Goal: Check status: Check status

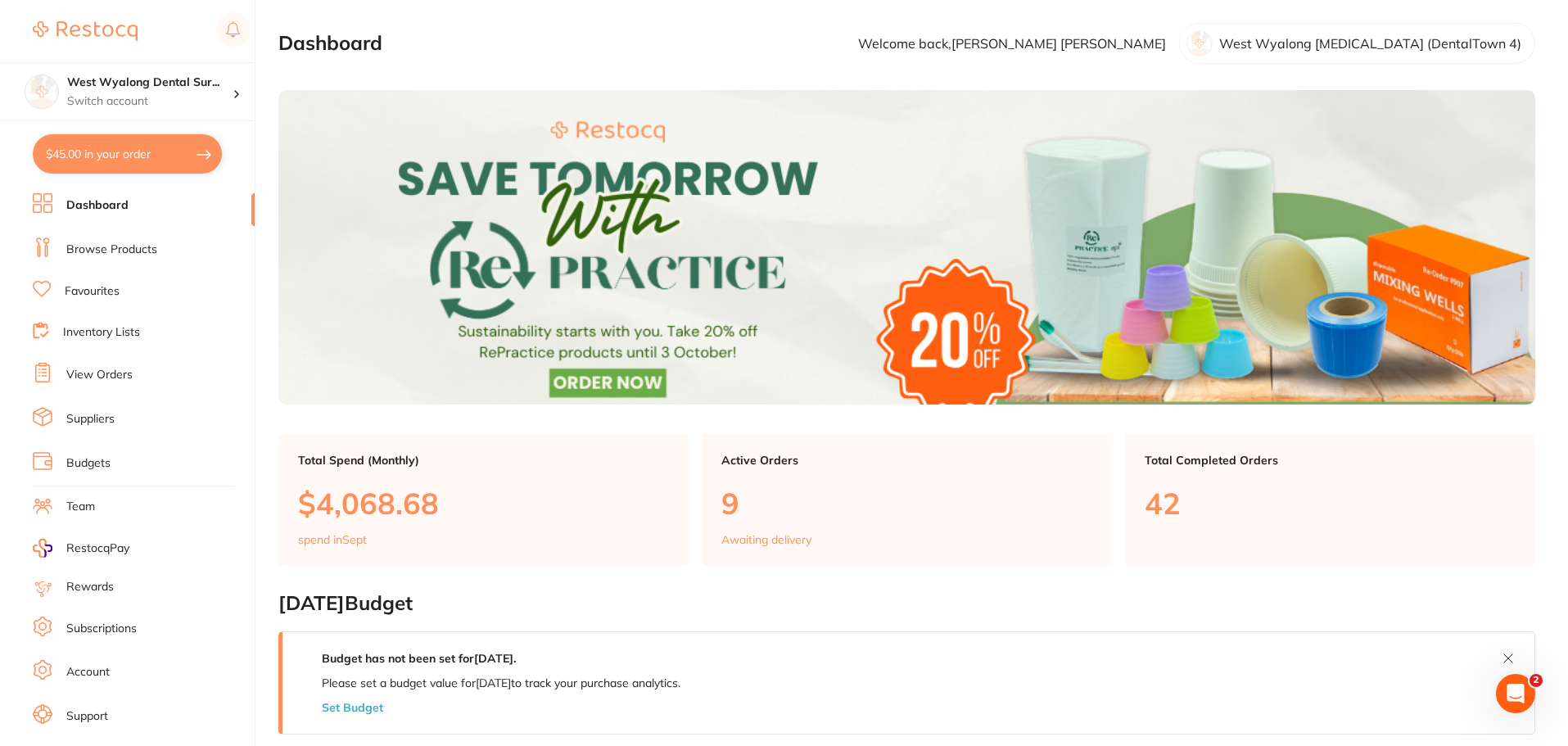
drag, startPoint x: 106, startPoint y: 381, endPoint x: 258, endPoint y: 524, distance: 208.7
click at [106, 381] on link "View Orders" at bounding box center [100, 375] width 67 height 16
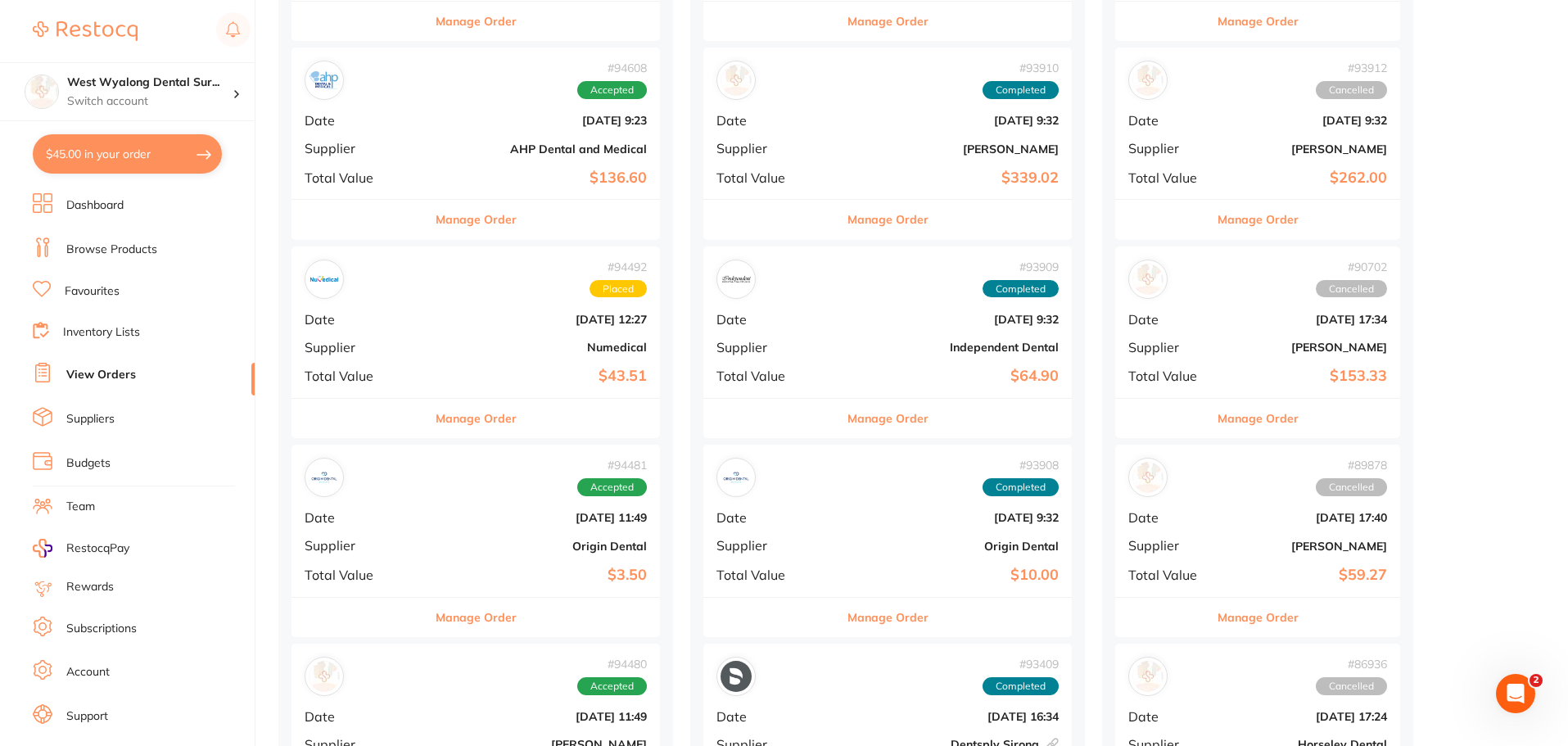
scroll to position [410, 0]
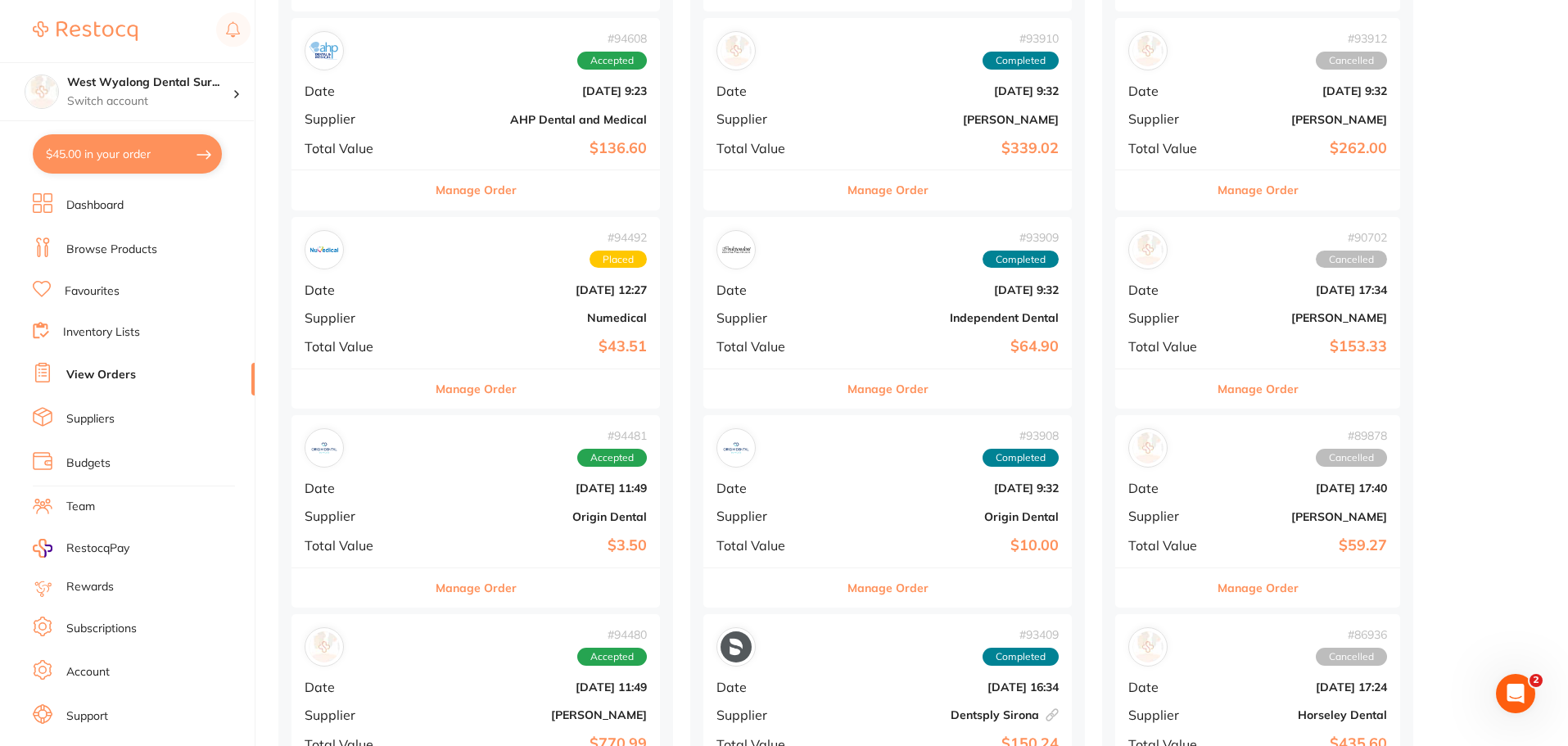
click at [421, 267] on div "# 94492 Placed" at bounding box center [475, 250] width 342 height 39
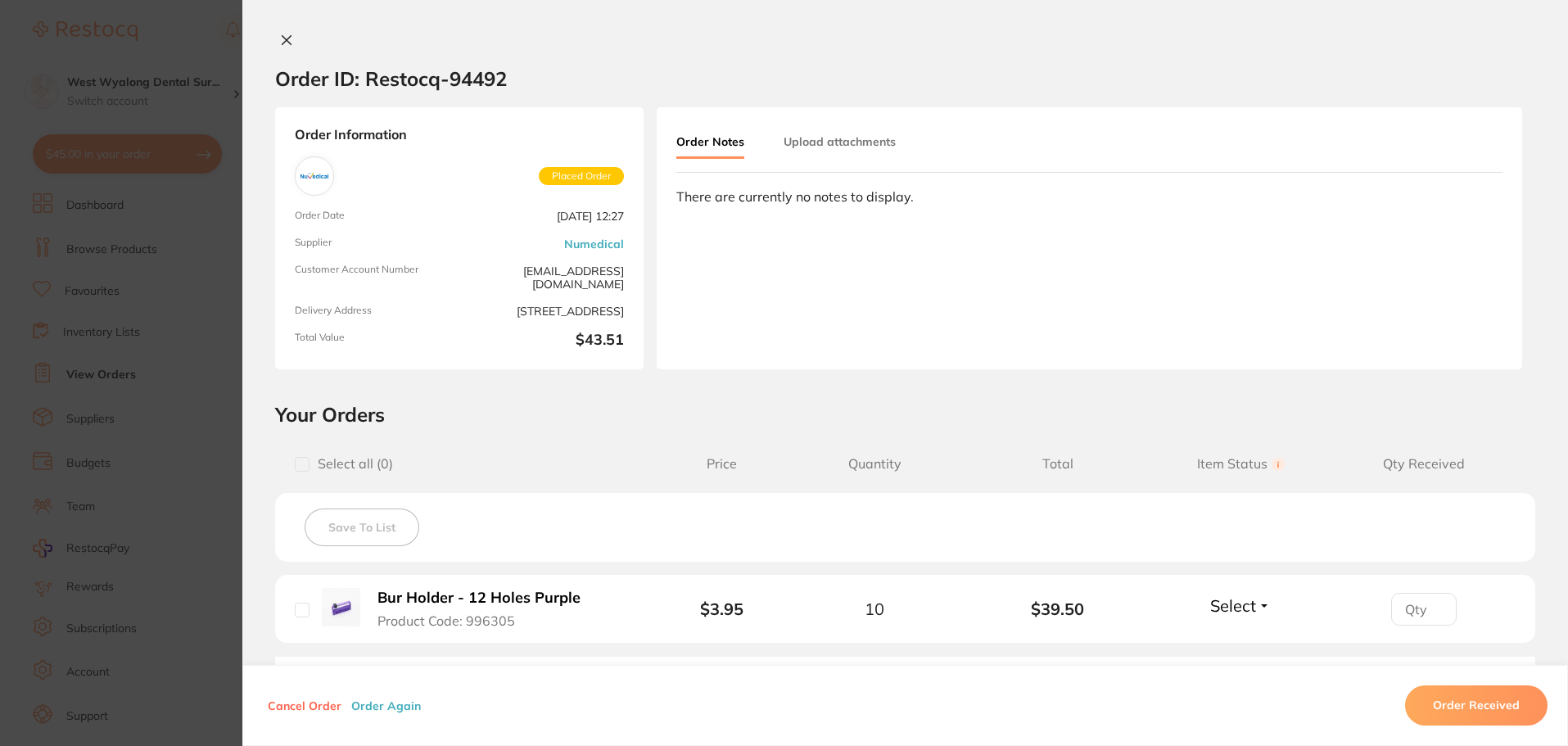
click at [286, 36] on icon at bounding box center [286, 40] width 9 height 9
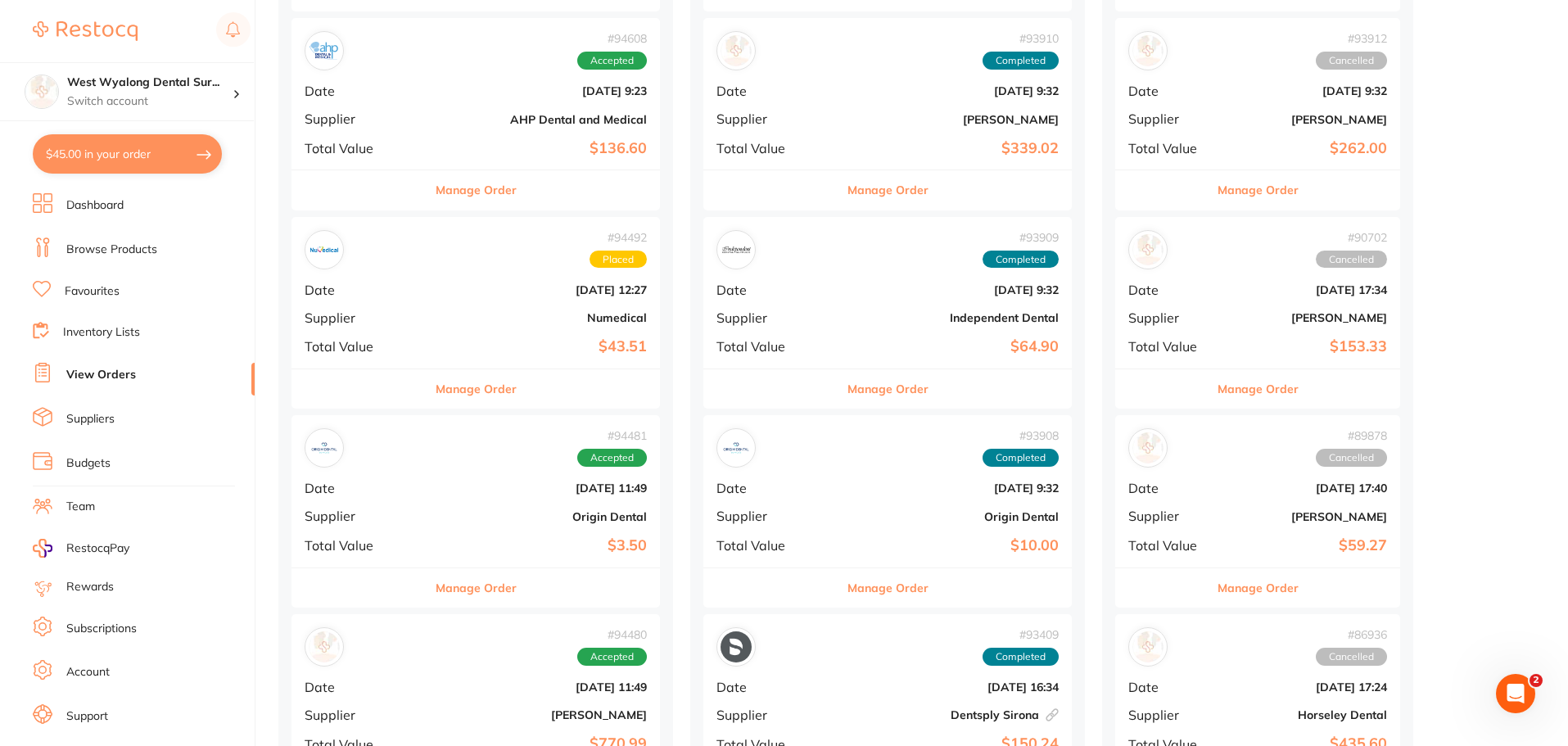
click at [433, 506] on div "# 94481 Accepted Date [DATE] 11:49 Supplier Origin Dental Total Value $3.50" at bounding box center [475, 491] width 368 height 151
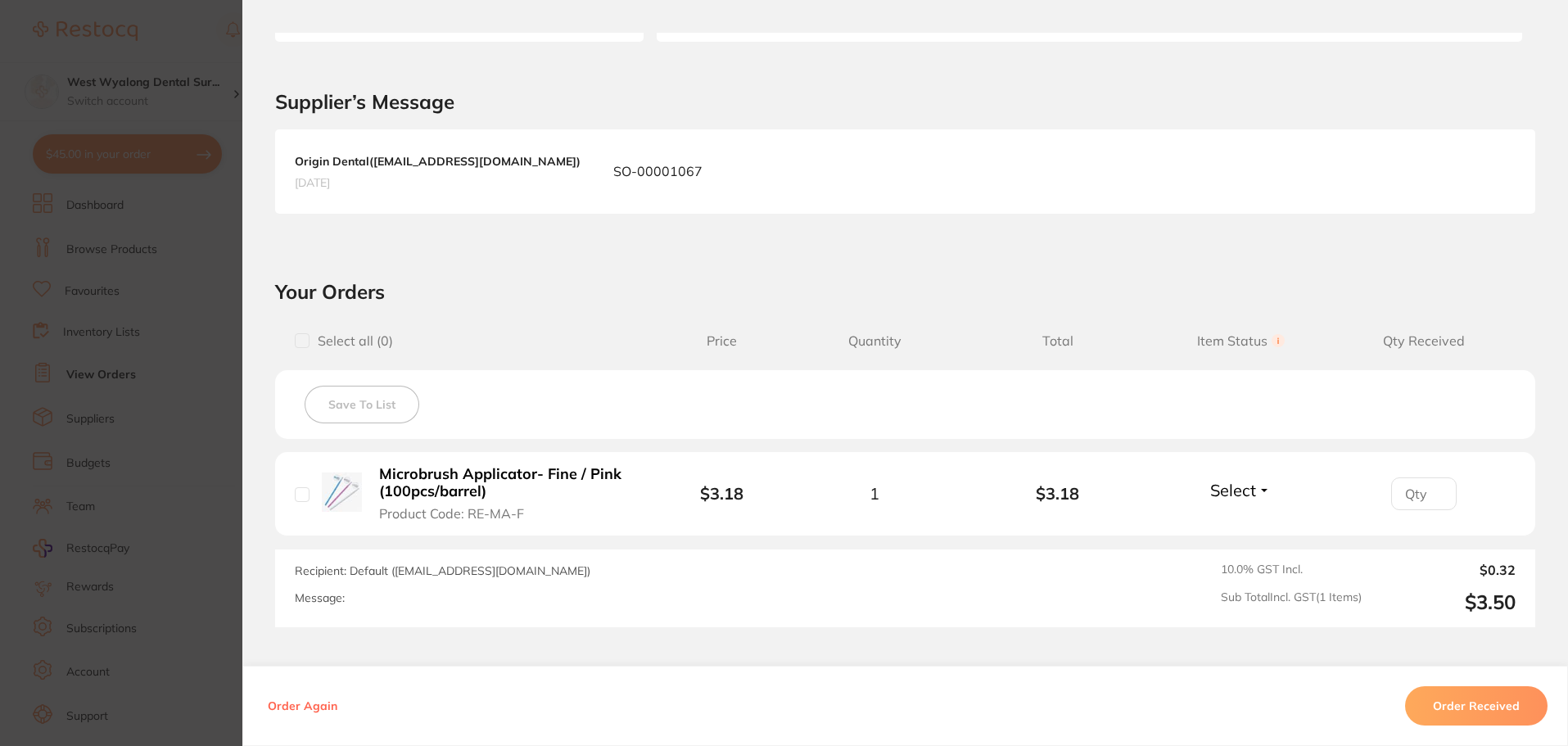
scroll to position [410, 0]
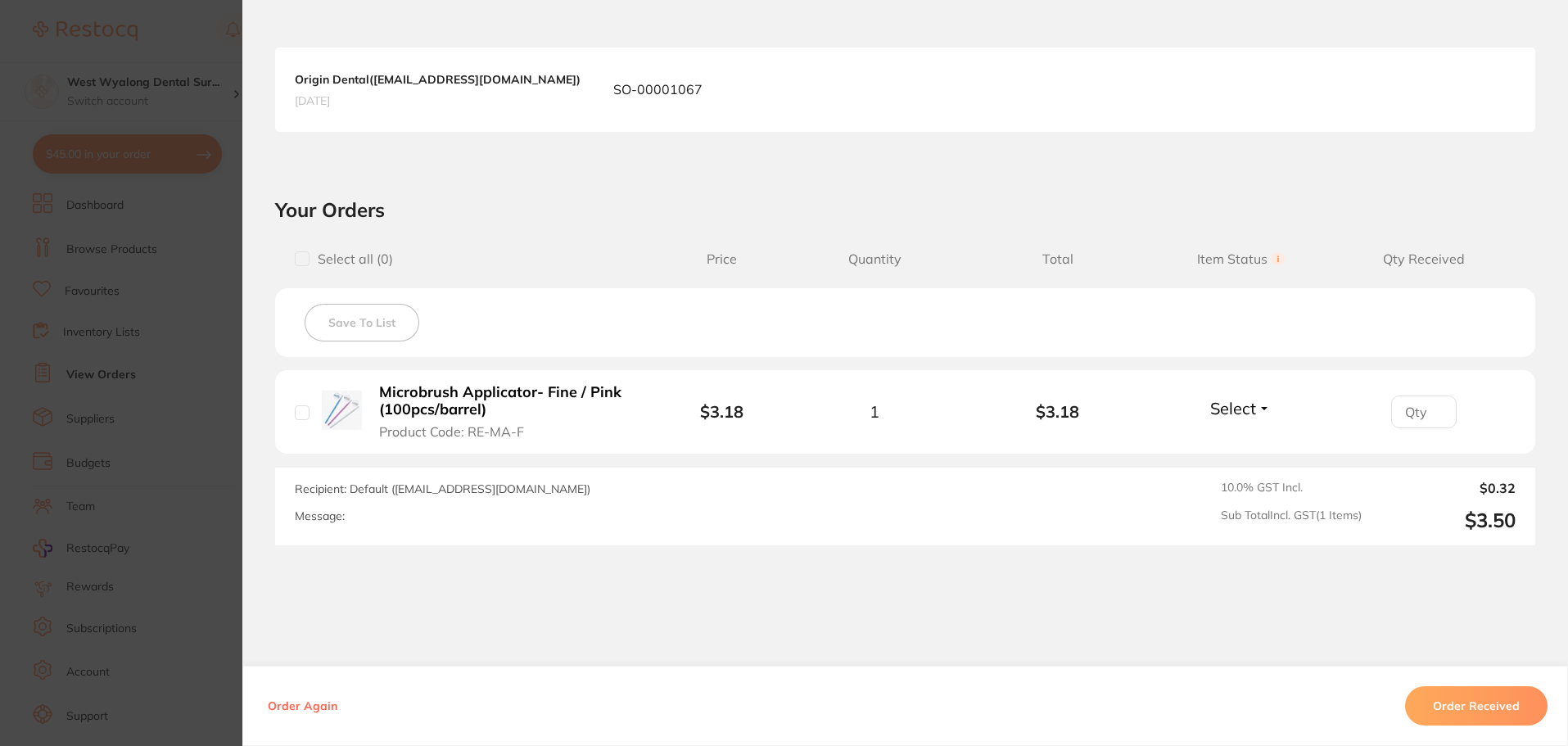
click at [465, 393] on b "Microbrush Applicator- Fine / Pink (100pcs/barrel)" at bounding box center [505, 400] width 253 height 33
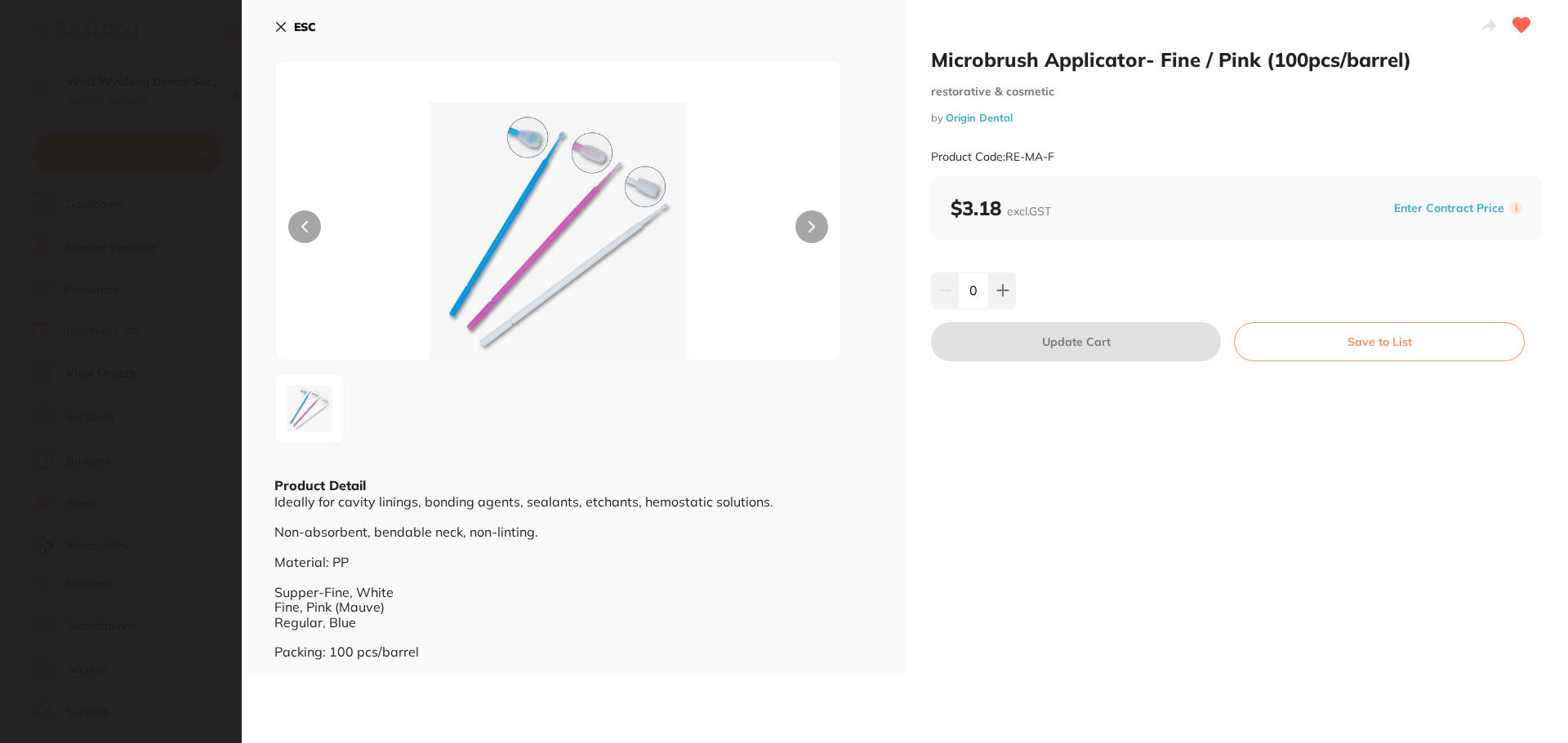
scroll to position [0, 0]
click at [281, 29] on icon at bounding box center [281, 26] width 13 height 13
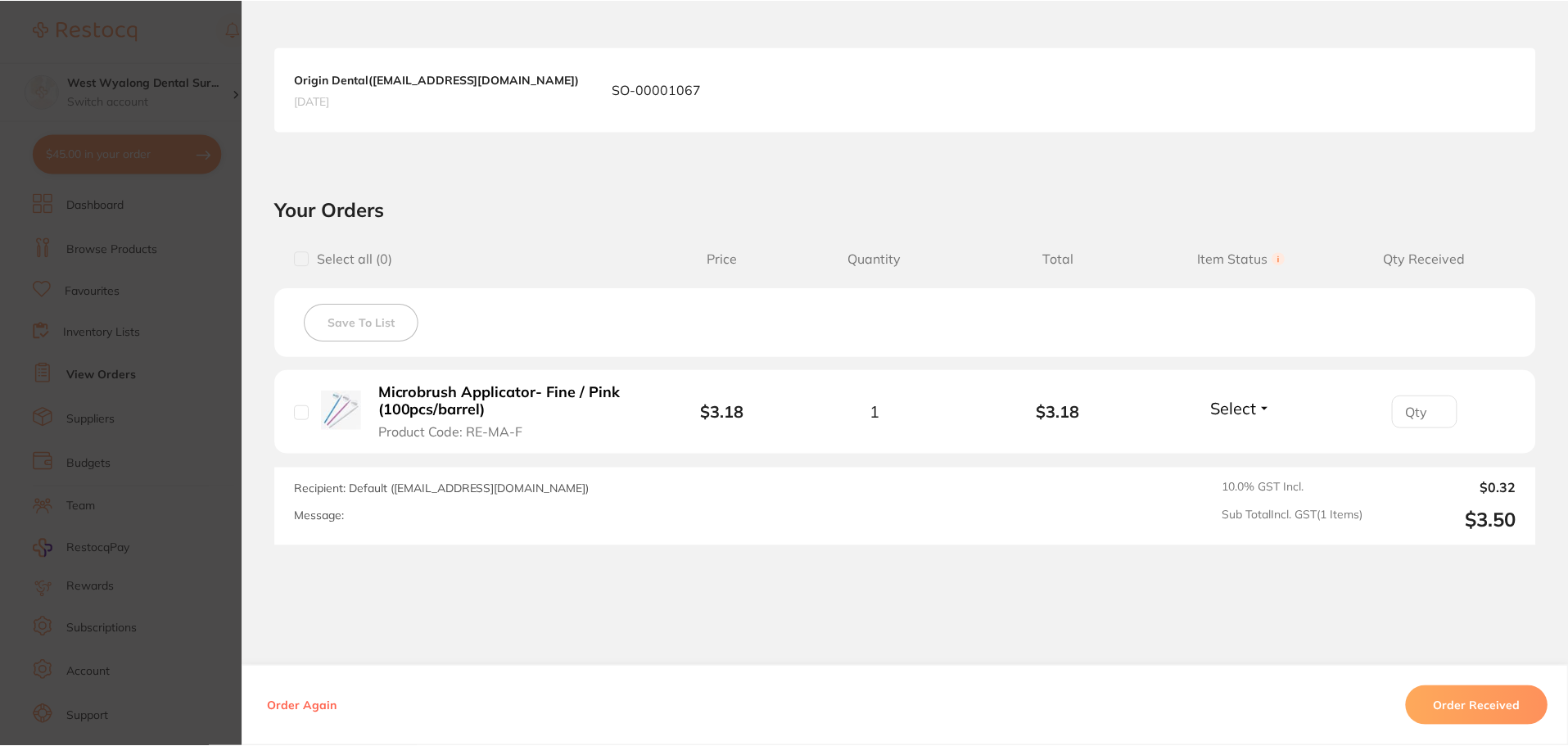
scroll to position [410, 0]
